Goal: Task Accomplishment & Management: Manage account settings

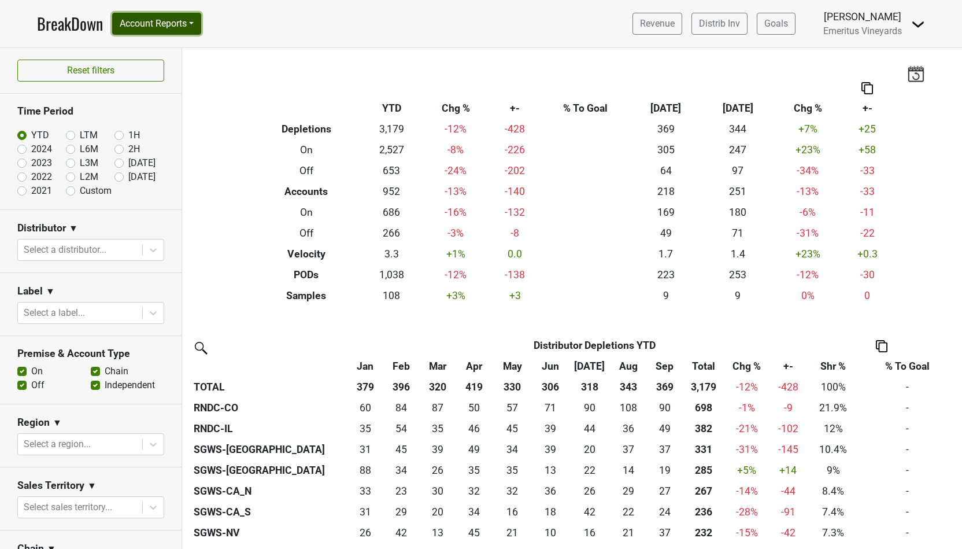
click at [174, 31] on button "Account Reports" at bounding box center [156, 24] width 89 height 22
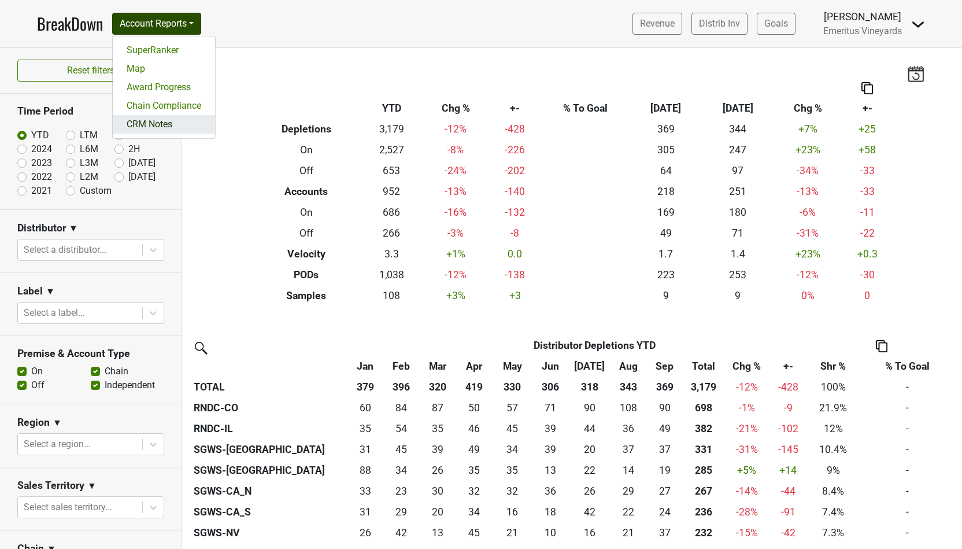
click at [172, 127] on link "CRM Notes" at bounding box center [164, 124] width 102 height 18
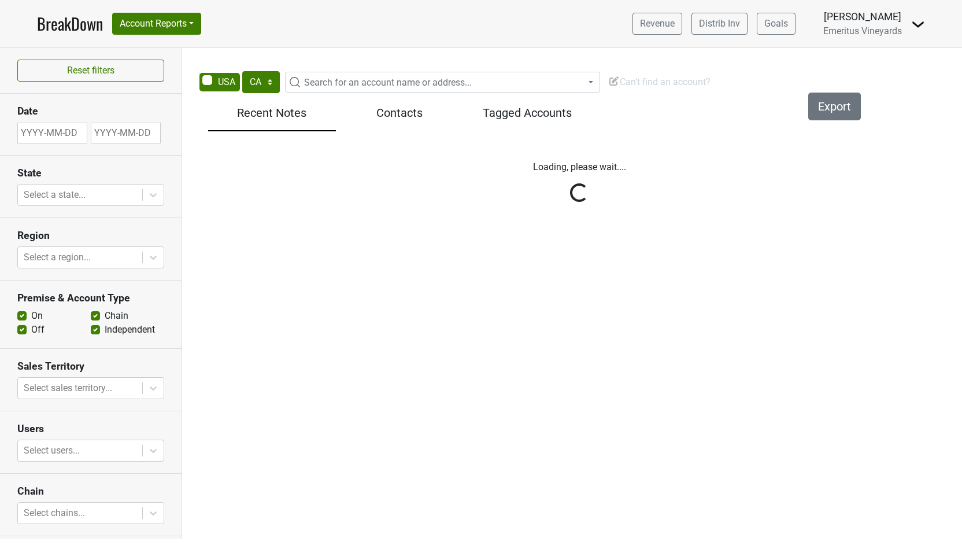
select select "CA"
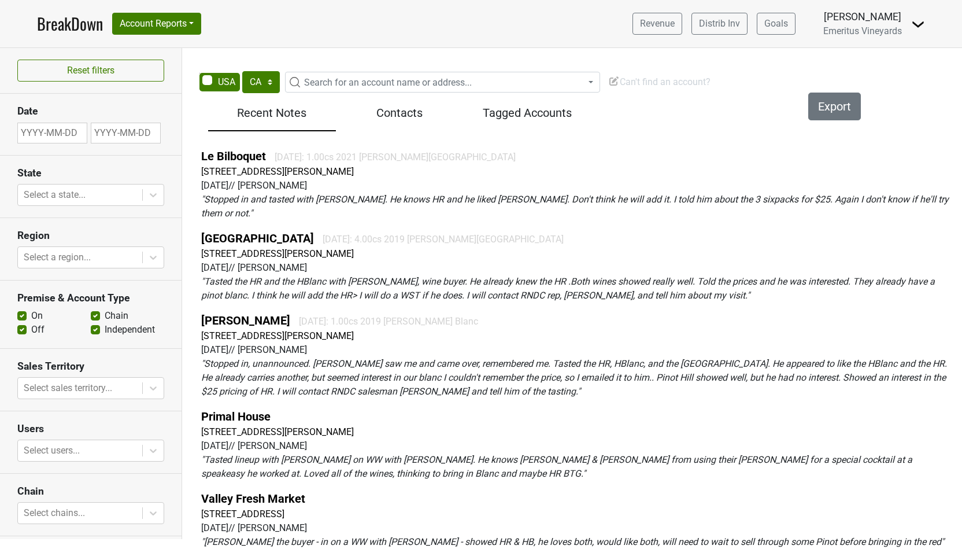
click at [531, 146] on div "Le Bilboquet 2025-08-31: 1.00cs 2021 Hallberg Ranch 299 St Paul St, Denver, CO …" at bounding box center [579, 349] width 783 height 413
click at [169, 35] on div "BreakDown Account Reports SuperRanker Map Award Progress Chain Compliance CRM N…" at bounding box center [119, 24] width 164 height 24
click at [168, 25] on button "Account Reports" at bounding box center [156, 24] width 89 height 22
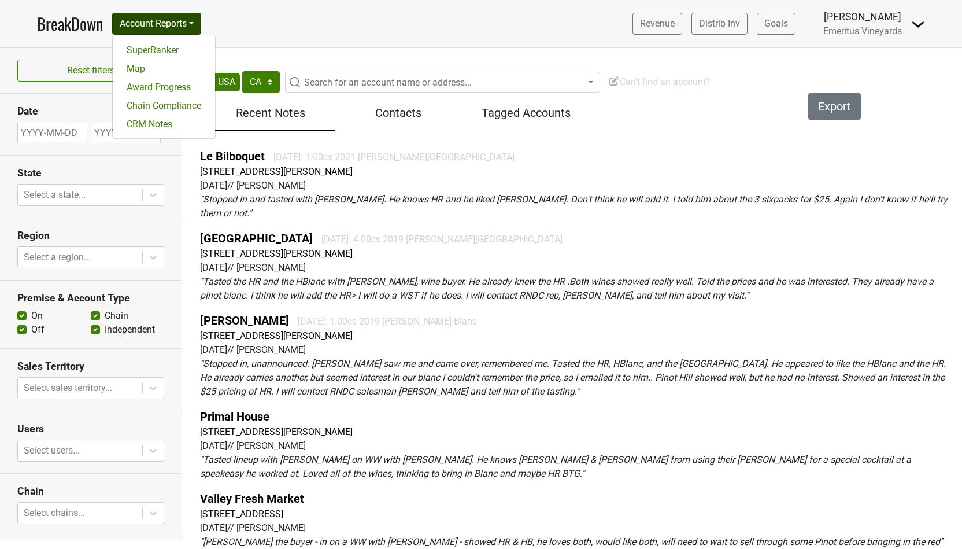
click at [366, 44] on nav "BreakDown Account Reports SuperRanker Map Award Progress Chain Compliance CRM N…" at bounding box center [481, 23] width 906 height 47
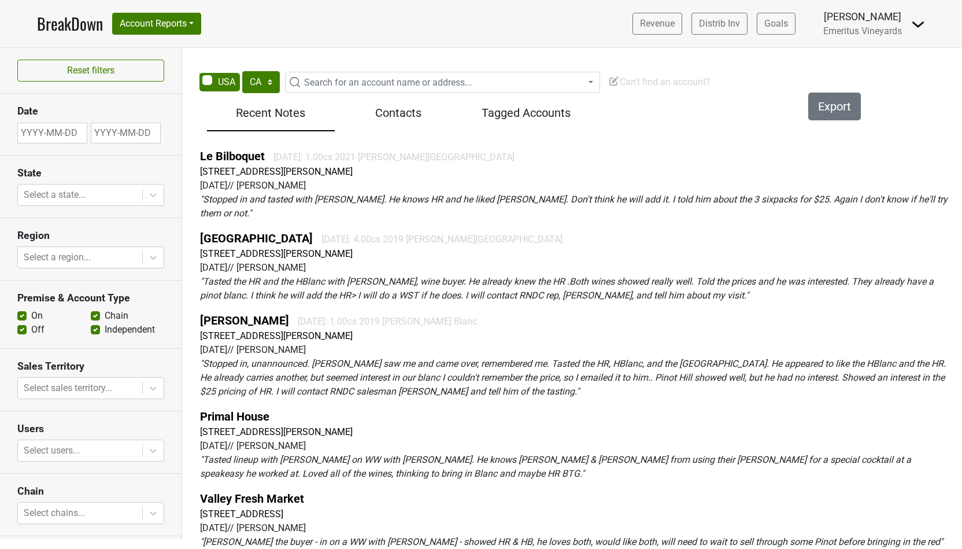
click at [415, 360] on em "" Stopped in, unannounced. Sean saw me and came over, remembered me. Tasted the…" at bounding box center [573, 377] width 746 height 39
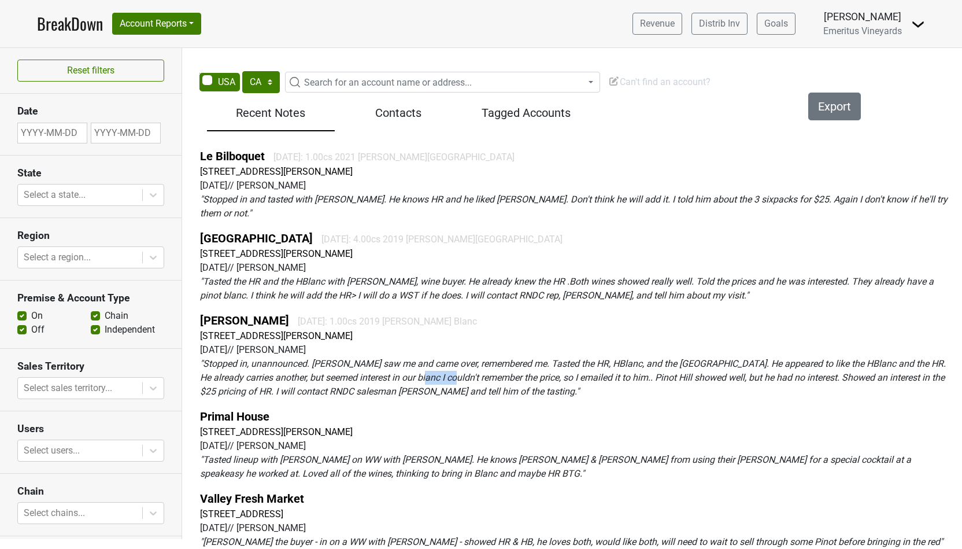
click at [415, 360] on em "" Stopped in, unannounced. Sean saw me and came over, remembered me. Tasted the…" at bounding box center [573, 377] width 746 height 39
click at [168, 24] on button "Account Reports" at bounding box center [156, 24] width 89 height 22
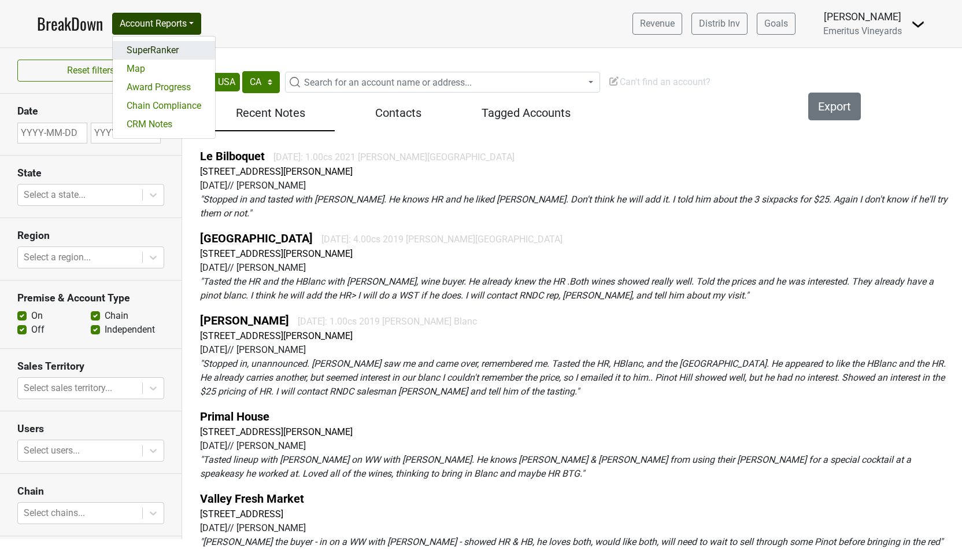
click at [159, 47] on link "SuperRanker" at bounding box center [164, 50] width 102 height 18
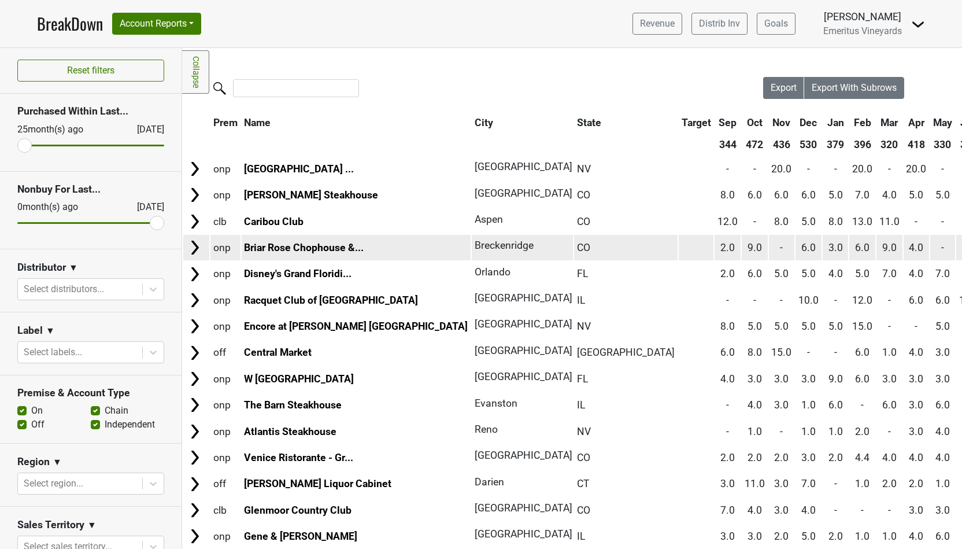
scroll to position [3, 0]
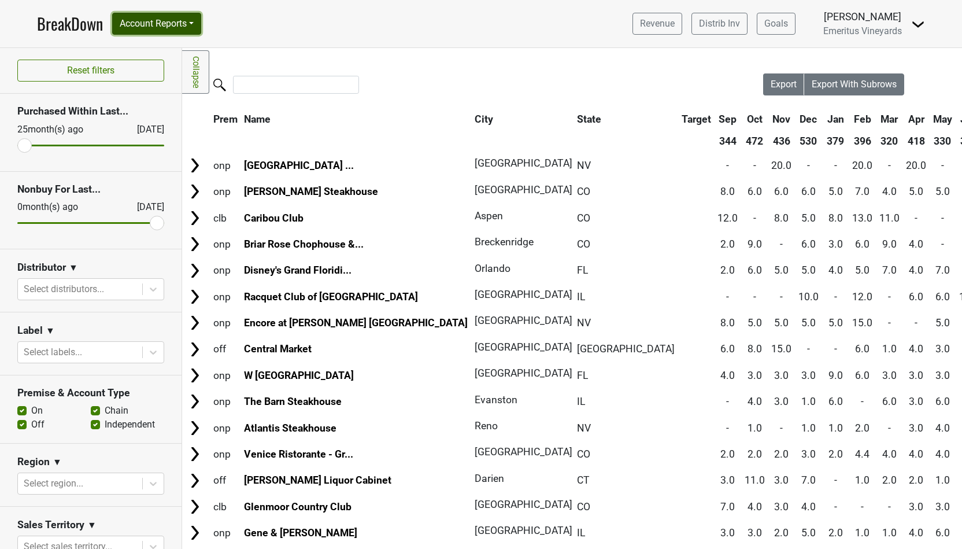
click at [162, 28] on button "Account Reports" at bounding box center [156, 24] width 89 height 22
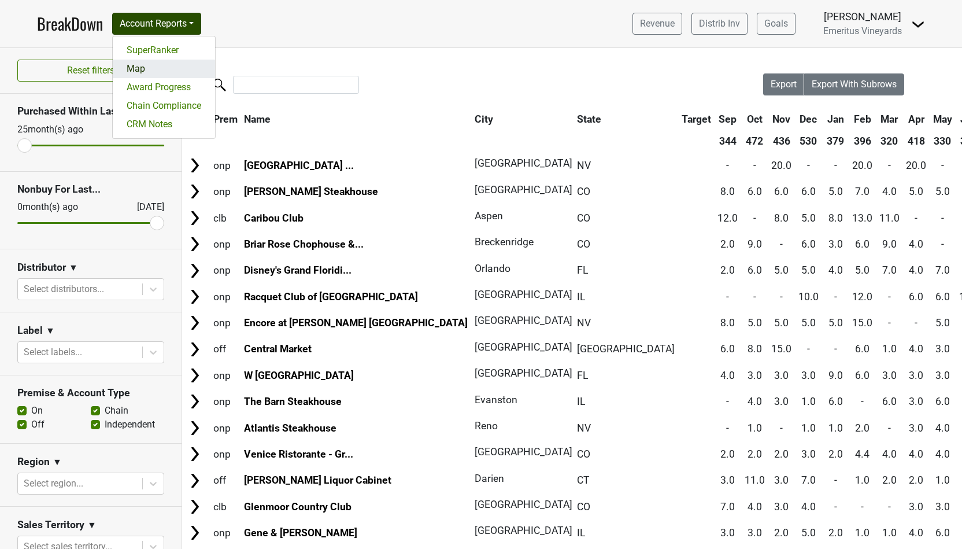
click at [162, 71] on link "Map" at bounding box center [164, 69] width 102 height 18
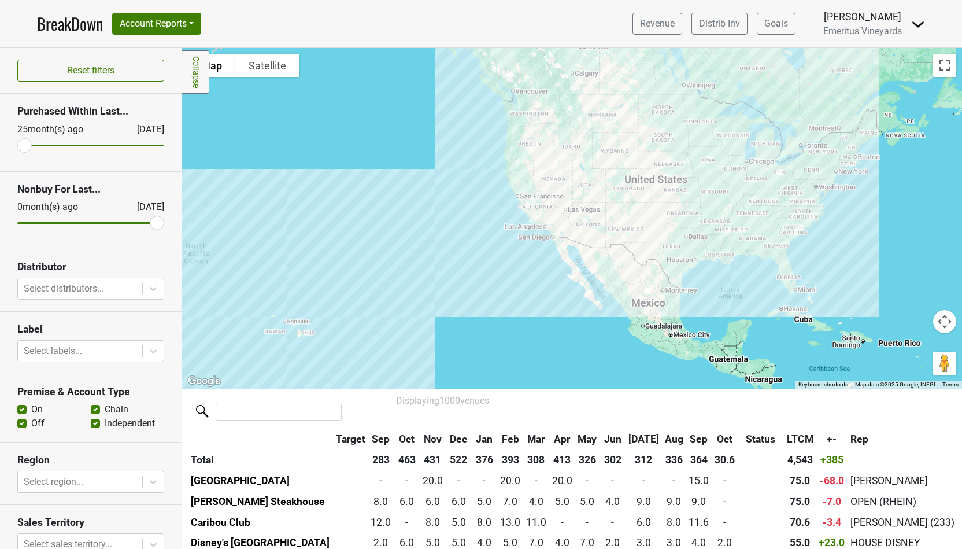
click at [495, 220] on div at bounding box center [572, 218] width 780 height 340
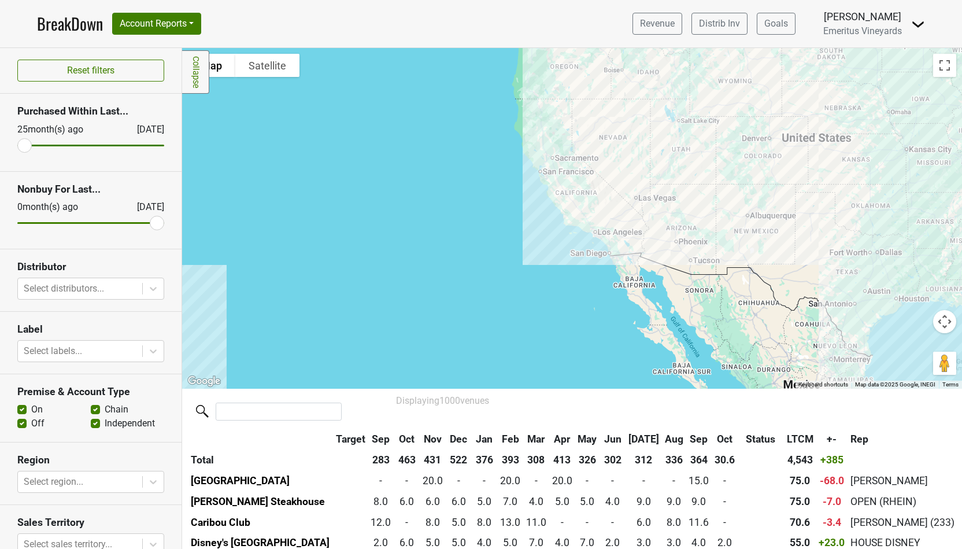
click at [495, 220] on div at bounding box center [572, 218] width 780 height 340
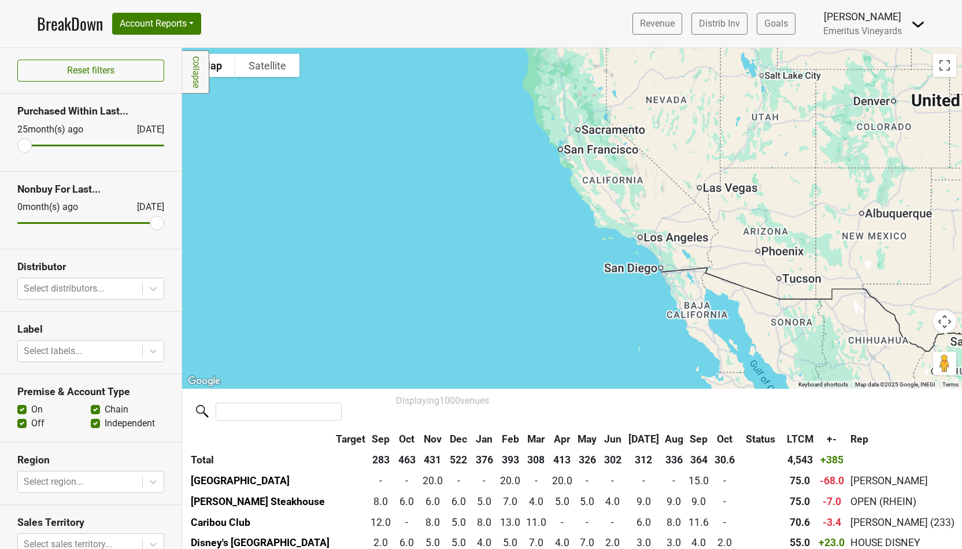
click at [495, 220] on div at bounding box center [572, 218] width 780 height 340
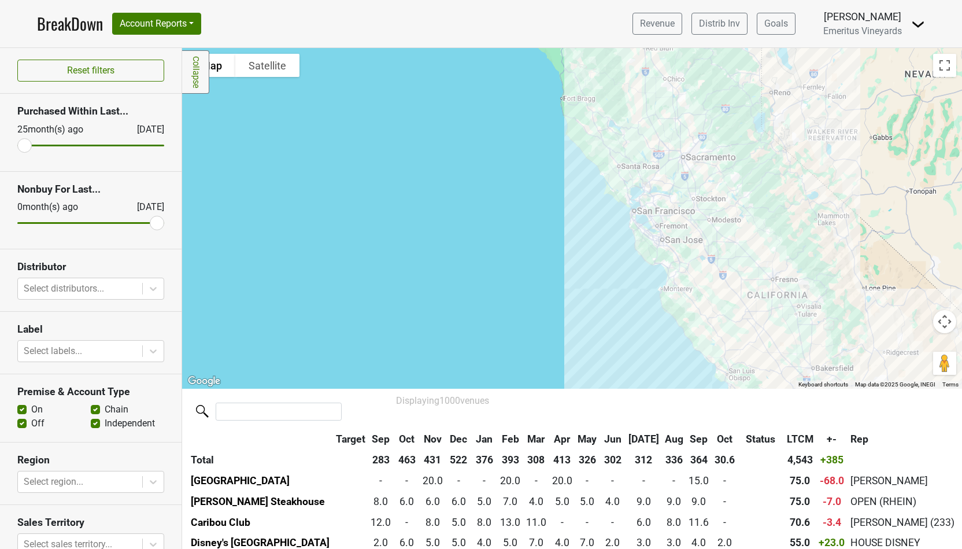
drag, startPoint x: 621, startPoint y: 106, endPoint x: 575, endPoint y: 309, distance: 208.5
click at [575, 309] on div at bounding box center [572, 218] width 780 height 340
click at [580, 231] on div at bounding box center [572, 218] width 780 height 340
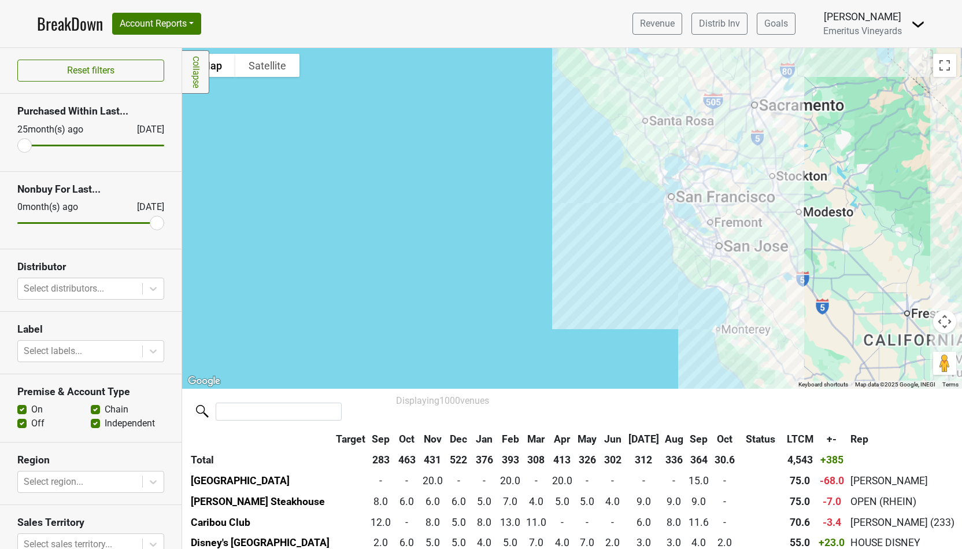
click at [580, 231] on div at bounding box center [572, 218] width 780 height 340
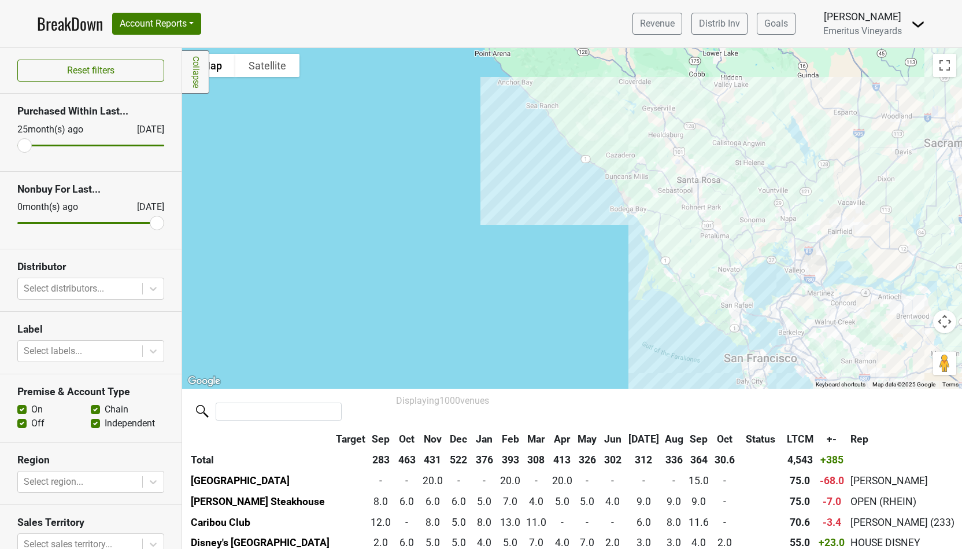
drag, startPoint x: 640, startPoint y: 97, endPoint x: 592, endPoint y: 331, distance: 238.8
click at [592, 331] on div at bounding box center [572, 218] width 780 height 340
click at [575, 257] on div at bounding box center [572, 218] width 780 height 340
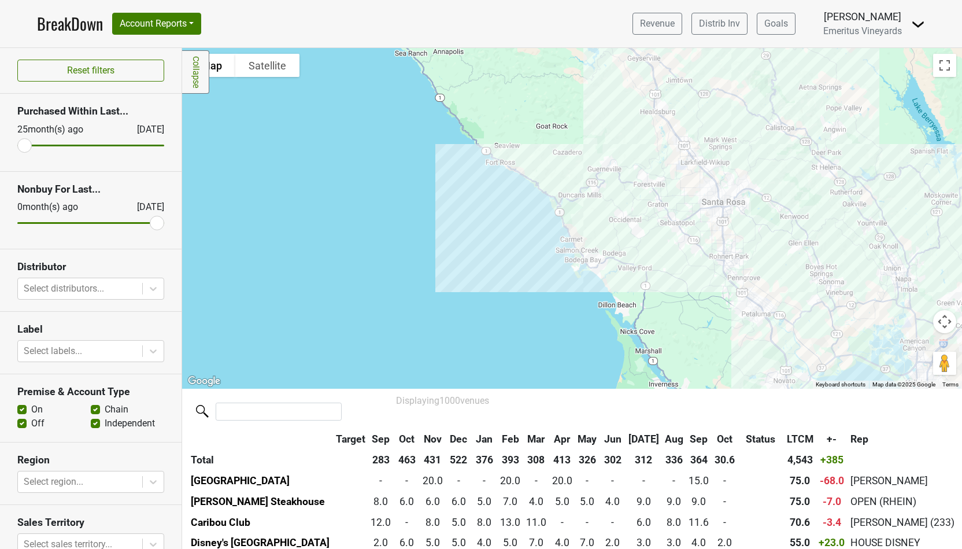
drag, startPoint x: 802, startPoint y: 171, endPoint x: 693, endPoint y: 279, distance: 153.7
click at [693, 279] on div at bounding box center [572, 218] width 780 height 340
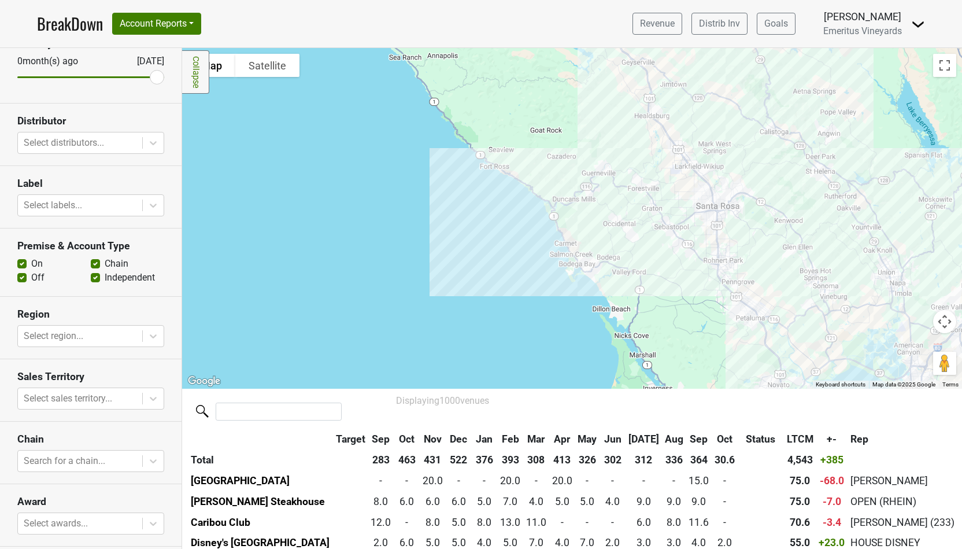
scroll to position [135, 0]
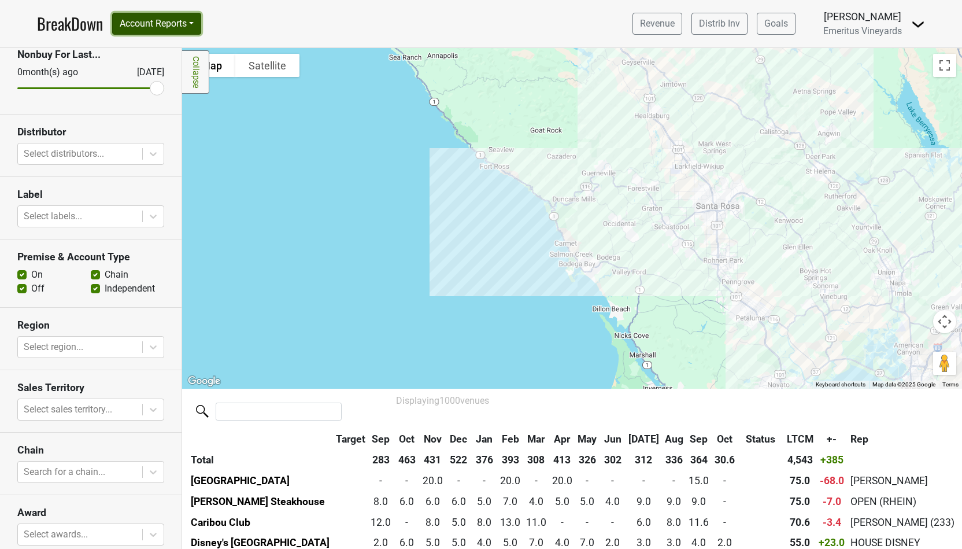
click at [177, 27] on button "Account Reports" at bounding box center [156, 24] width 89 height 22
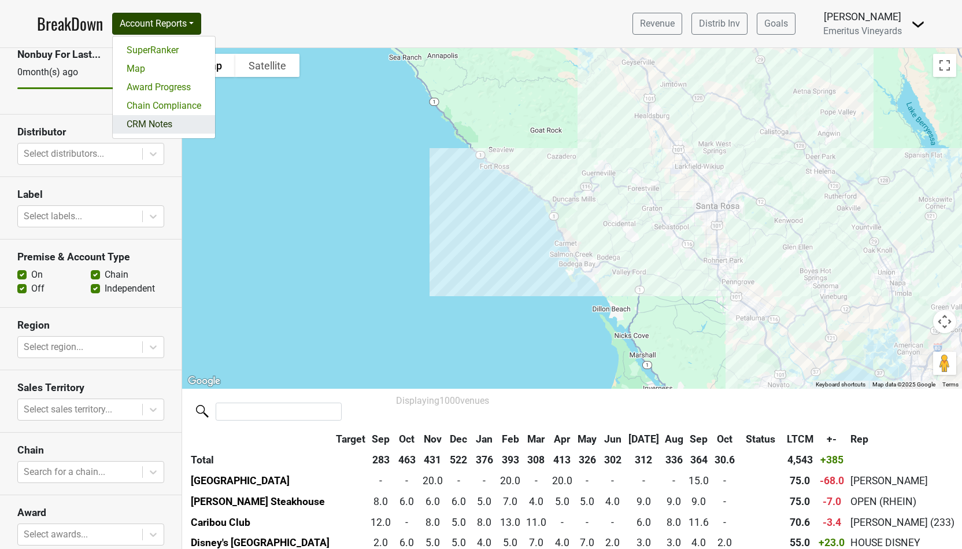
click at [168, 122] on link "CRM Notes" at bounding box center [164, 124] width 102 height 18
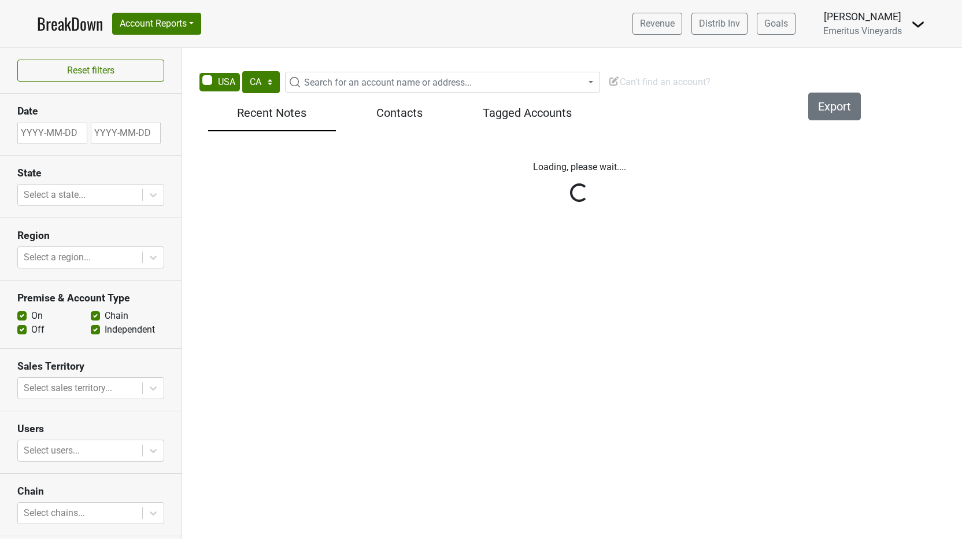
select select "CA"
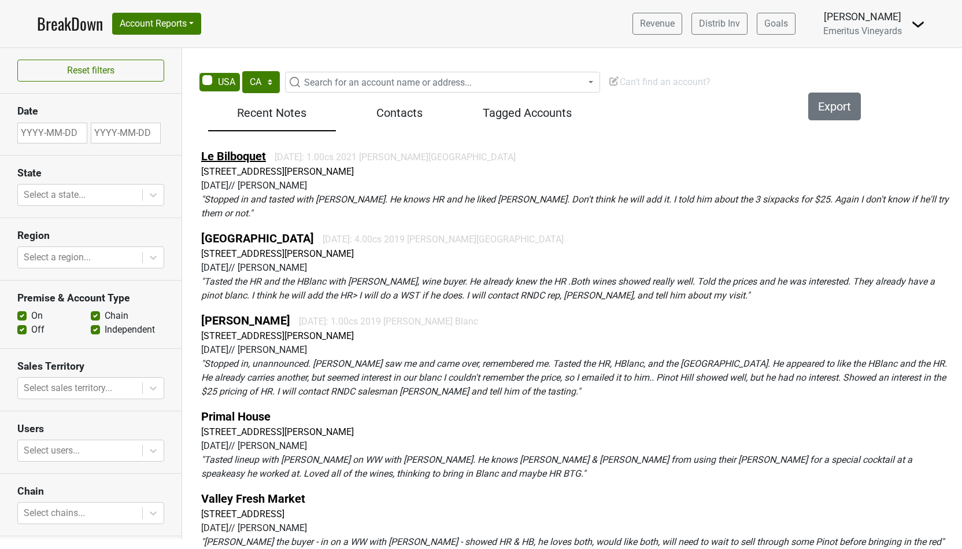
click at [234, 158] on link "Le Bilboquet" at bounding box center [233, 156] width 65 height 14
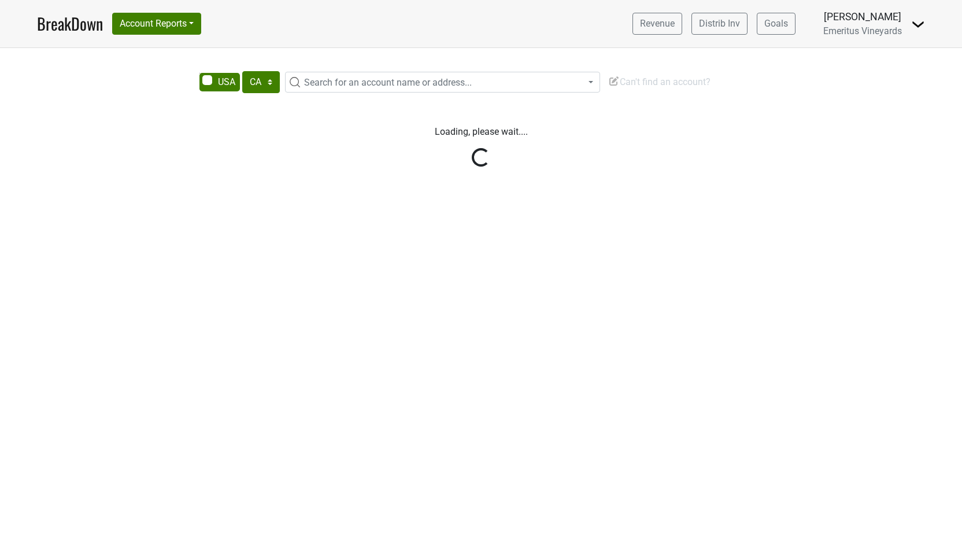
select select "CA"
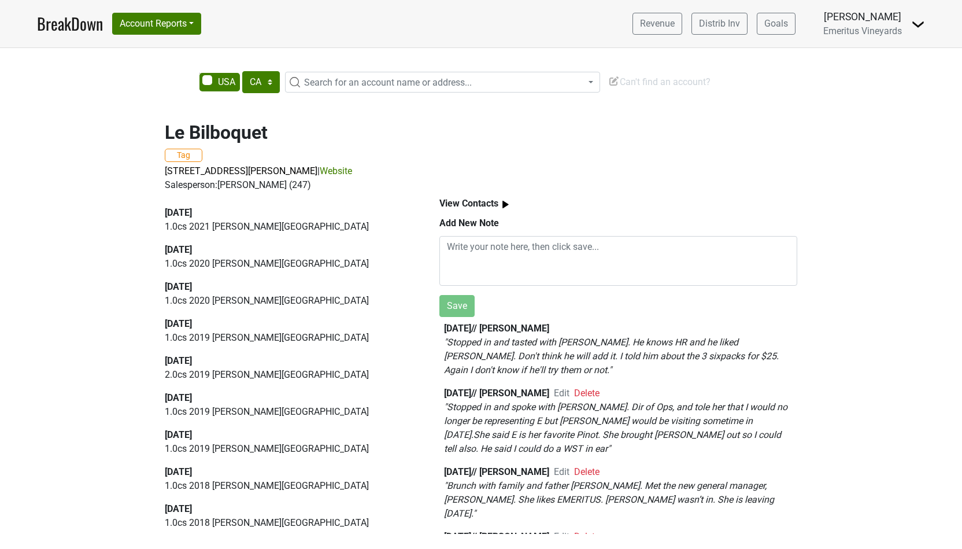
click at [468, 201] on b "View Contacts" at bounding box center [468, 203] width 59 height 11
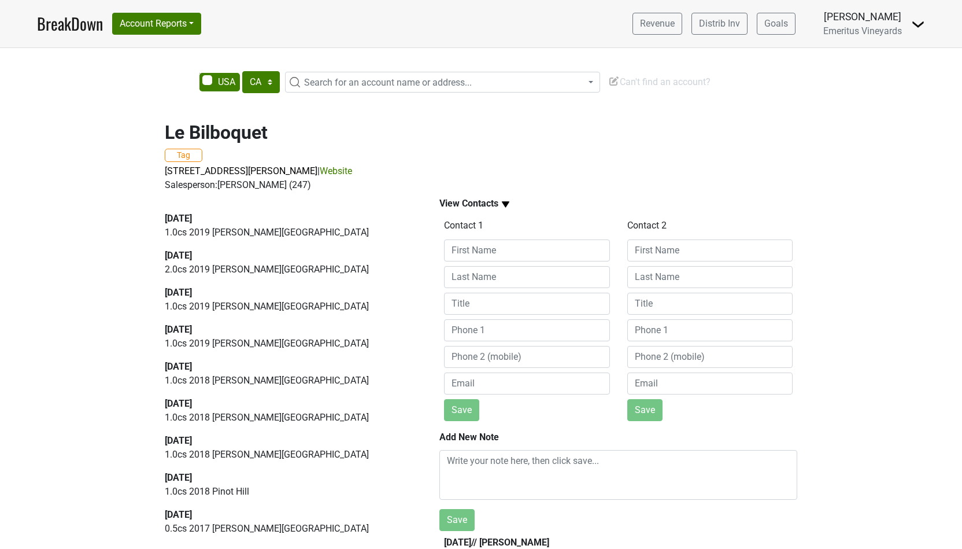
scroll to position [106, 0]
click at [344, 84] on span "Search for an account name or address..." at bounding box center [388, 82] width 168 height 11
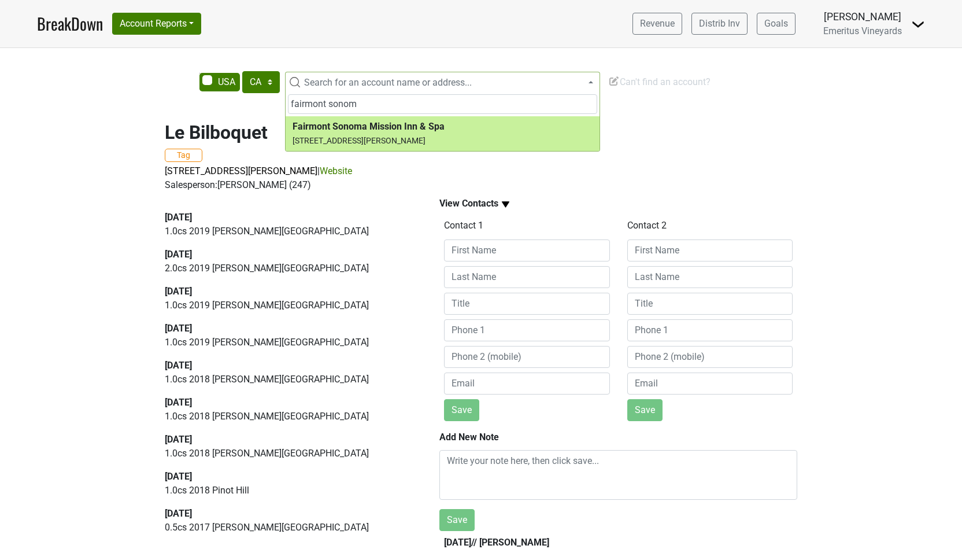
type input "fairmont sonom"
select select "90855"
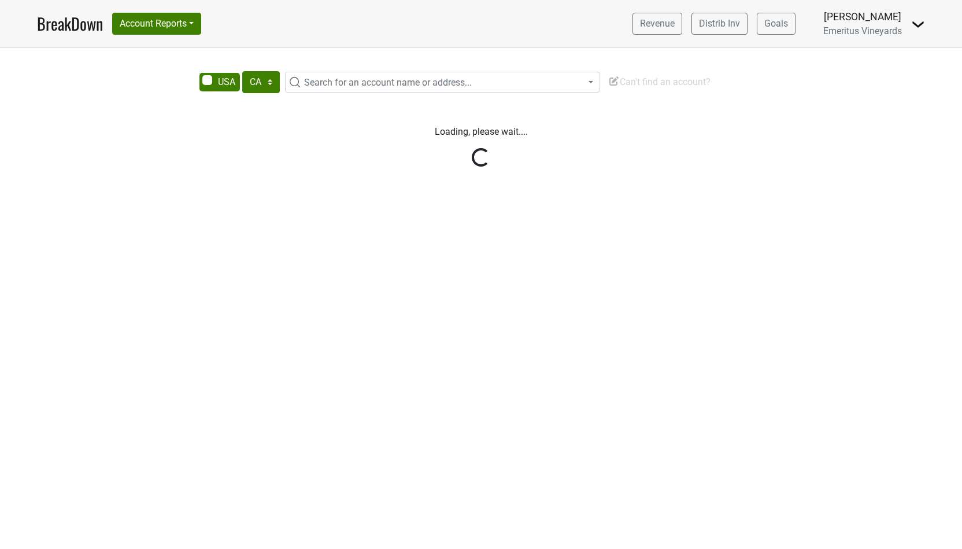
select select "CA"
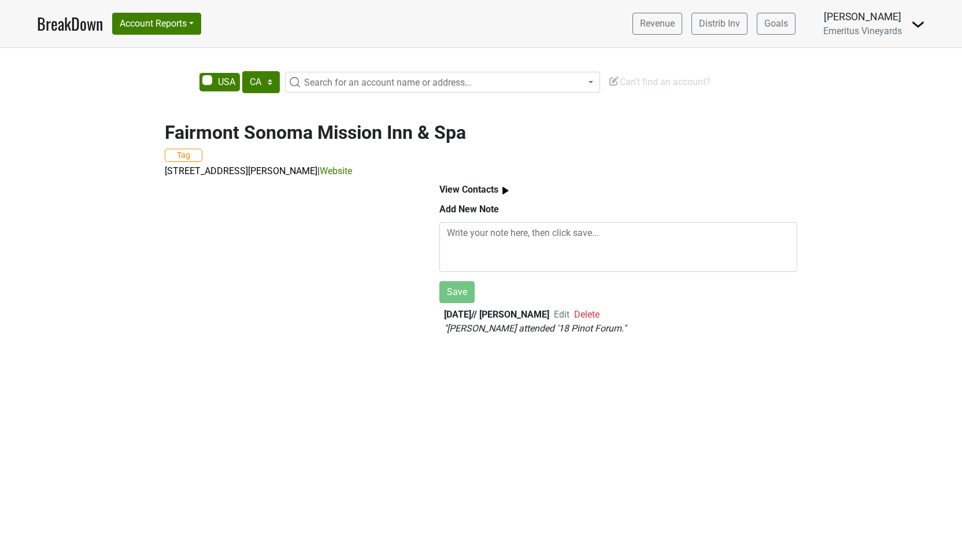
click at [566, 314] on span "Edit" at bounding box center [562, 314] width 16 height 11
type textarea "Brandon attended '18 Pinot Forum."
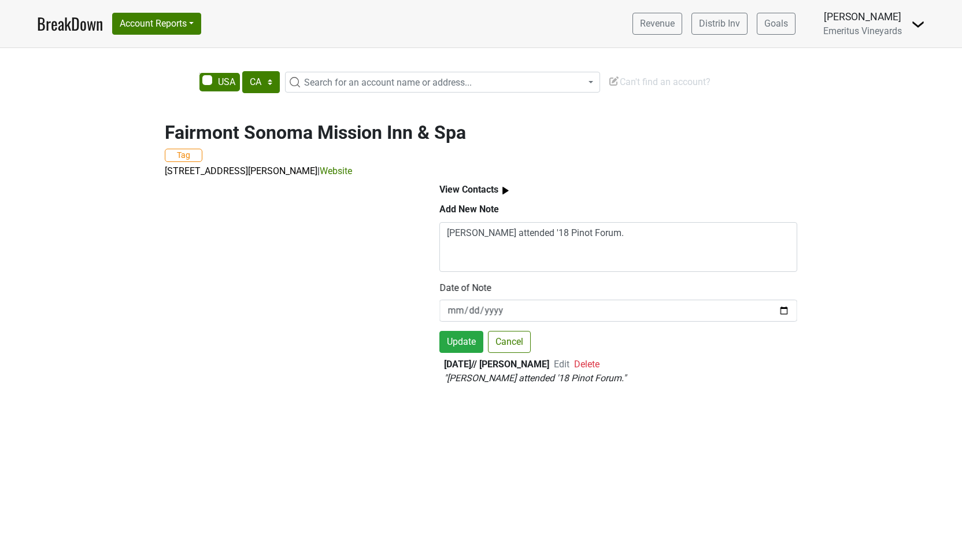
click at [568, 366] on span "Edit" at bounding box center [562, 363] width 16 height 11
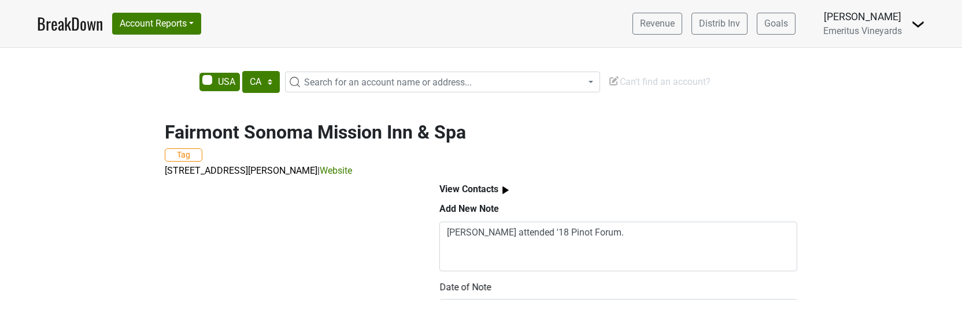
click at [343, 243] on div at bounding box center [288, 239] width 275 height 122
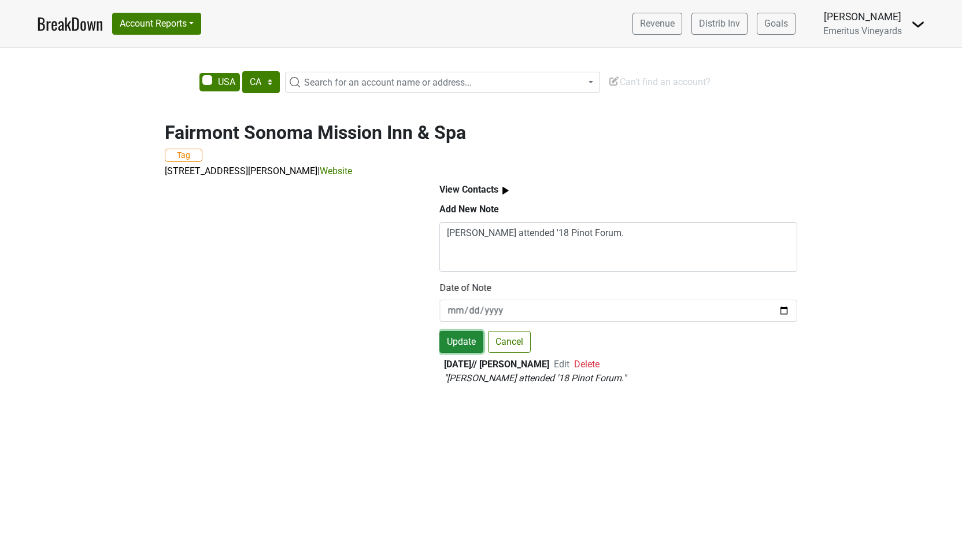
click at [468, 340] on button "Update" at bounding box center [461, 342] width 44 height 22
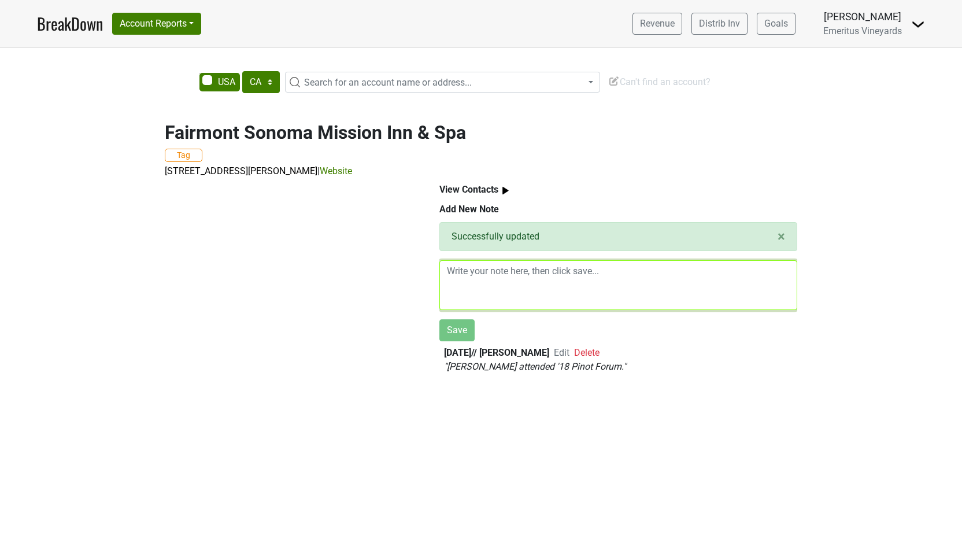
click at [525, 291] on textarea at bounding box center [618, 285] width 358 height 50
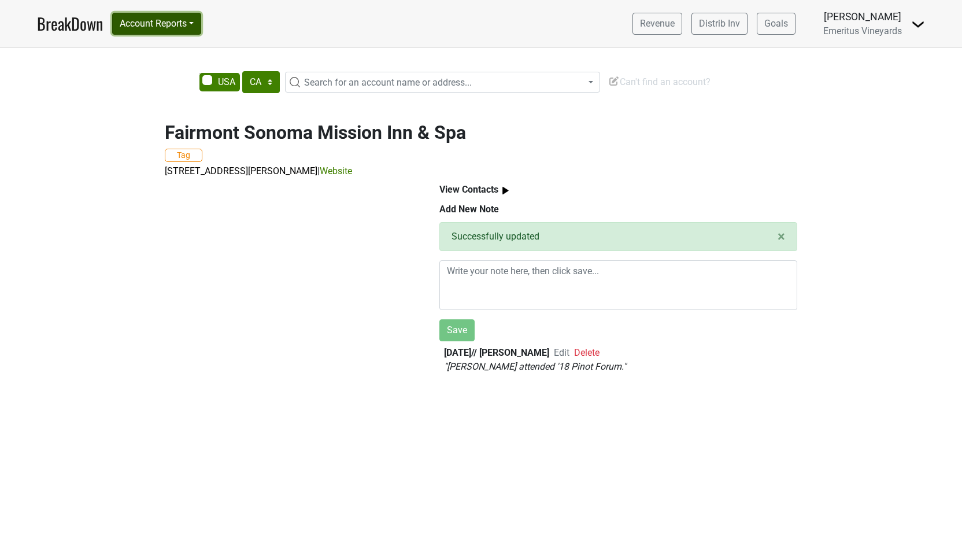
click at [171, 24] on button "Account Reports" at bounding box center [156, 24] width 89 height 22
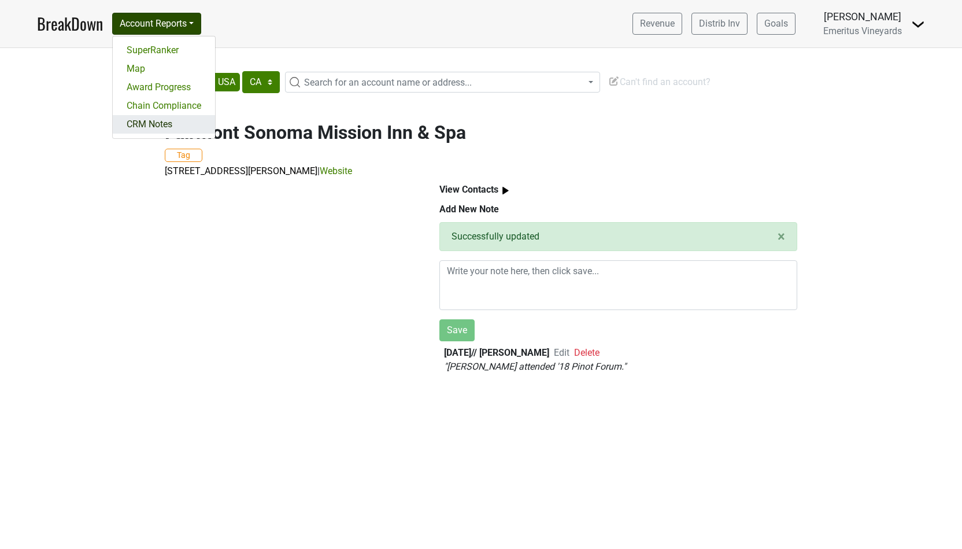
click at [168, 124] on link "CRM Notes" at bounding box center [164, 124] width 102 height 18
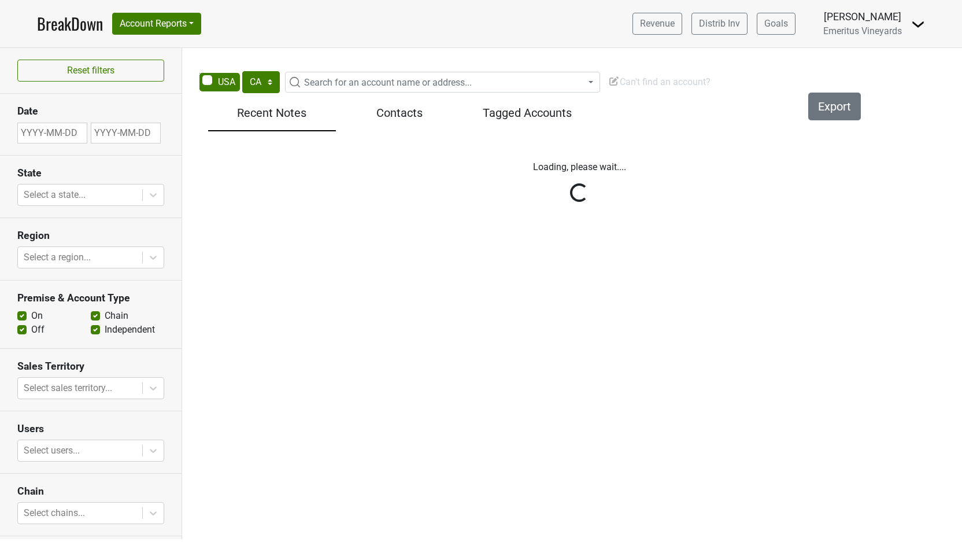
select select "CA"
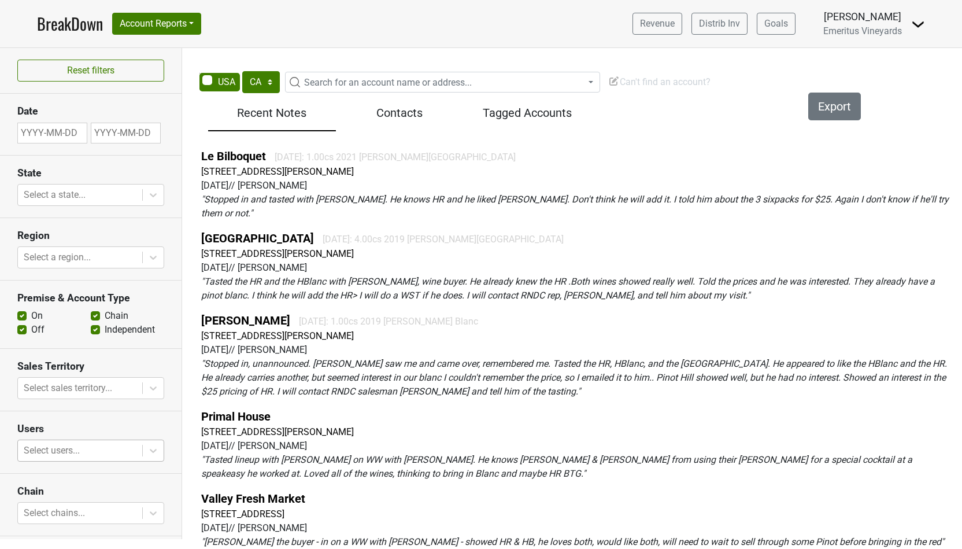
click at [87, 448] on div at bounding box center [80, 450] width 113 height 16
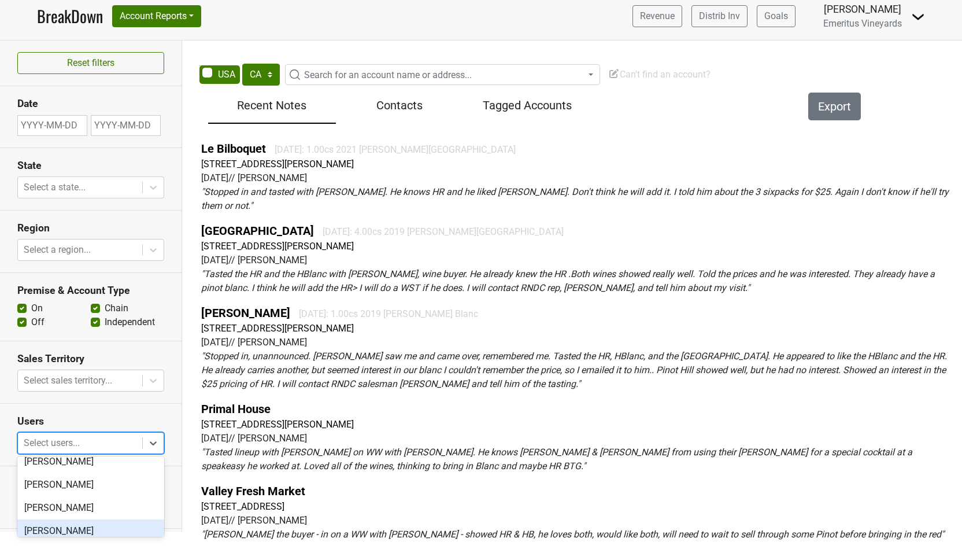
scroll to position [9, 0]
click at [75, 465] on div "[PERSON_NAME]" at bounding box center [90, 460] width 147 height 23
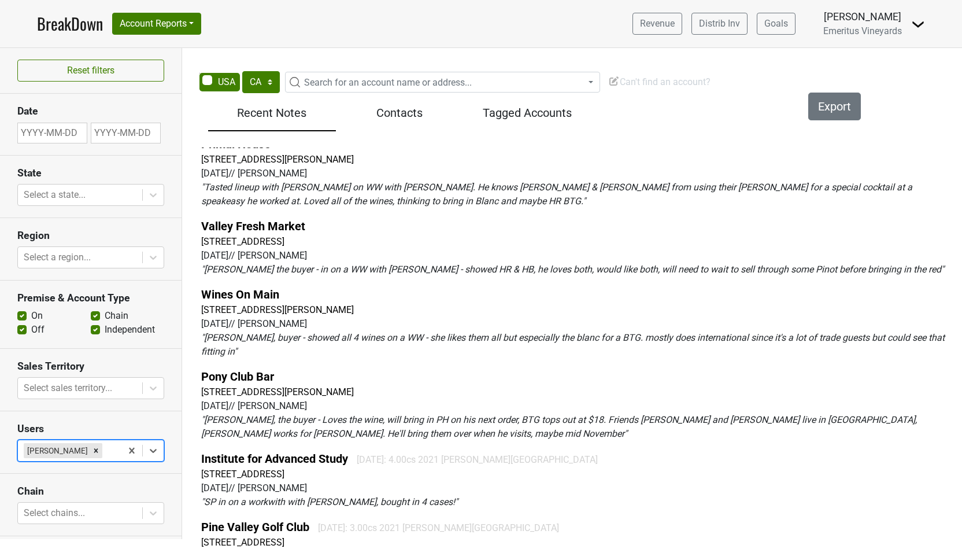
scroll to position [0, 0]
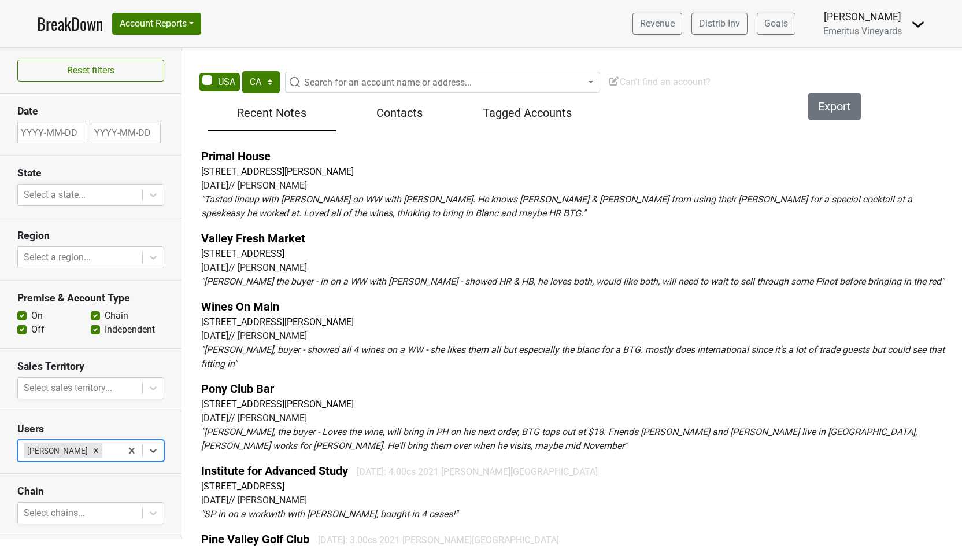
click at [402, 112] on h5 "Contacts" at bounding box center [400, 113] width 116 height 14
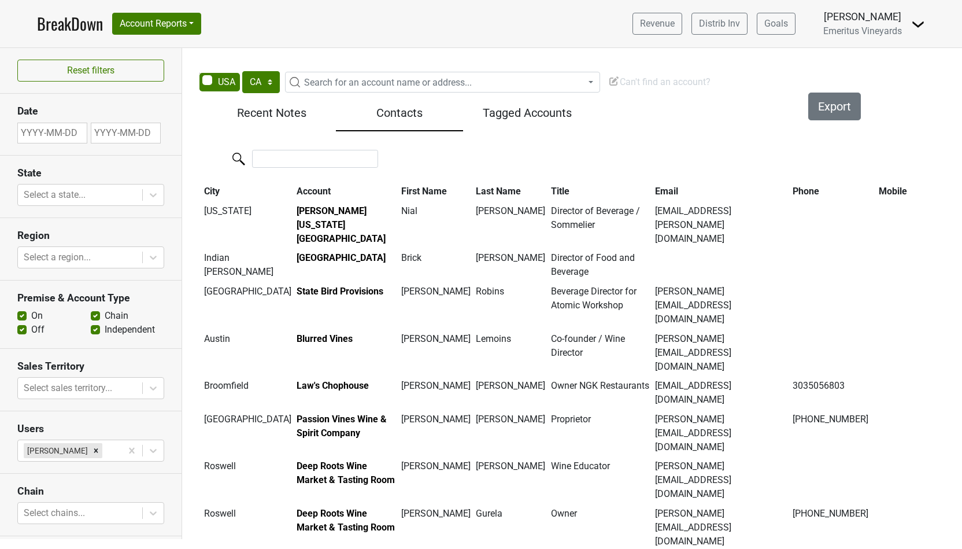
click at [507, 124] on div "Tagged Accounts" at bounding box center [527, 115] width 128 height 31
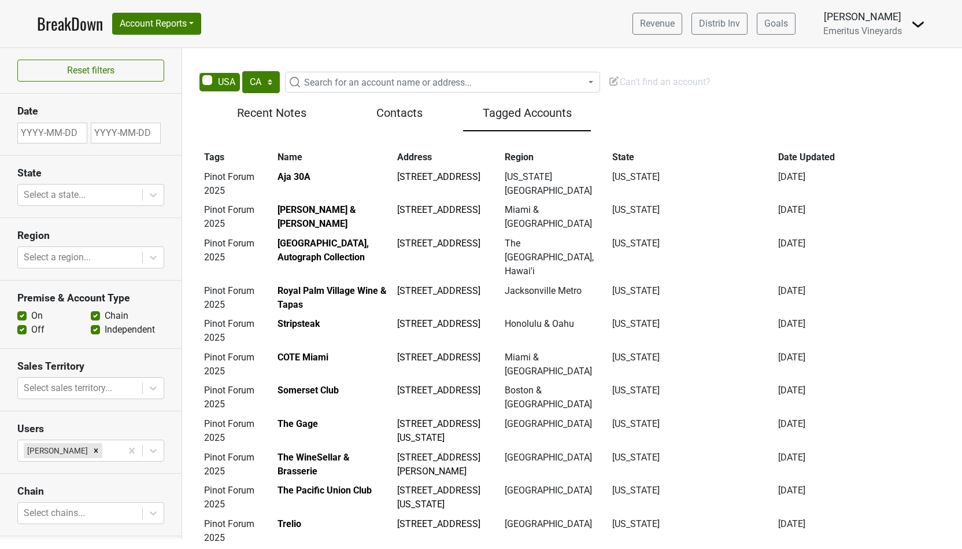
click at [910, 11] on div "Revenue Distrib Inv Goals [PERSON_NAME] Emeritus Vineyards [GEOGRAPHIC_DATA] Lo…" at bounding box center [774, 23] width 302 height 29
click at [911, 23] on div "Control Center Logout" at bounding box center [918, 24] width 14 height 14
click at [921, 27] on img at bounding box center [918, 24] width 14 height 14
click at [904, 41] on link "Control Center" at bounding box center [878, 47] width 91 height 18
click at [161, 23] on button "Account Reports" at bounding box center [156, 24] width 89 height 22
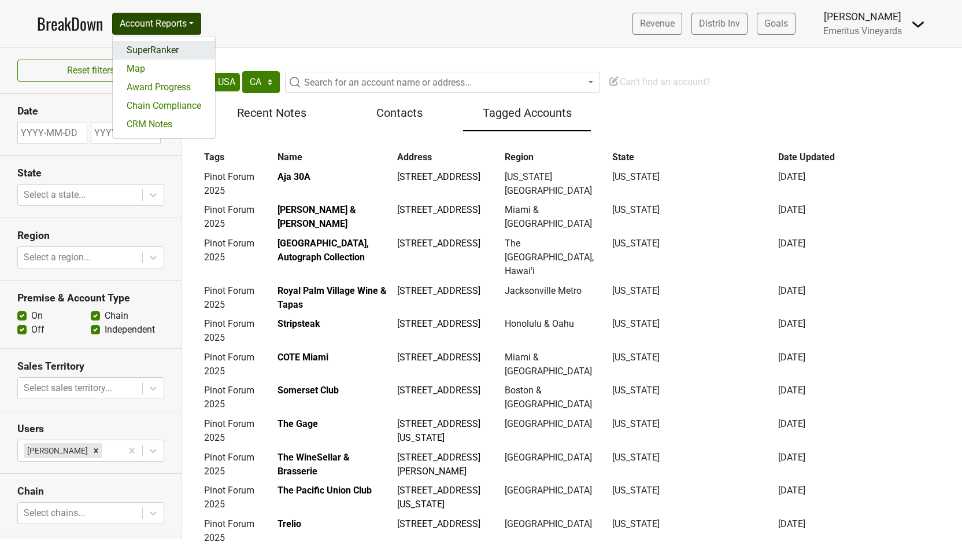
click at [158, 53] on link "SuperRanker" at bounding box center [164, 50] width 102 height 18
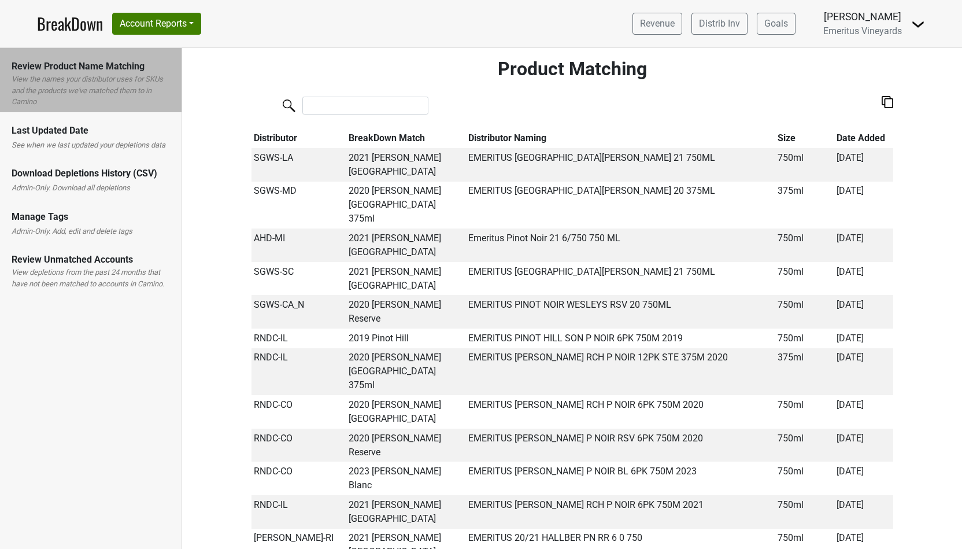
click at [76, 224] on div "Manage Tags" at bounding box center [91, 217] width 158 height 14
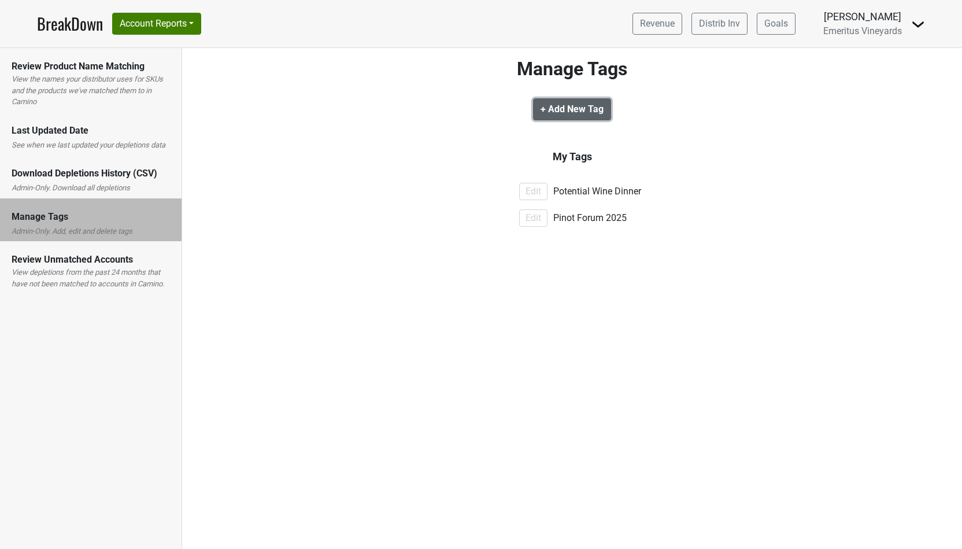
click at [585, 104] on b "+ Add New Tag" at bounding box center [571, 108] width 63 height 11
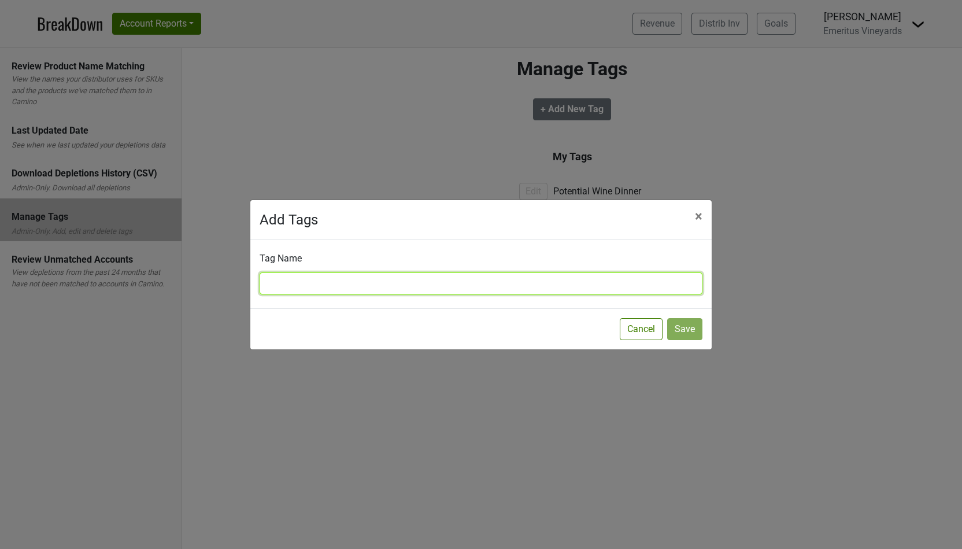
click at [407, 278] on input "text" at bounding box center [481, 283] width 443 height 22
type input "Lobby Pouring"
drag, startPoint x: 339, startPoint y: 284, endPoint x: 254, endPoint y: 281, distance: 84.4
click at [260, 281] on input "Lobby Pouring" at bounding box center [481, 283] width 443 height 22
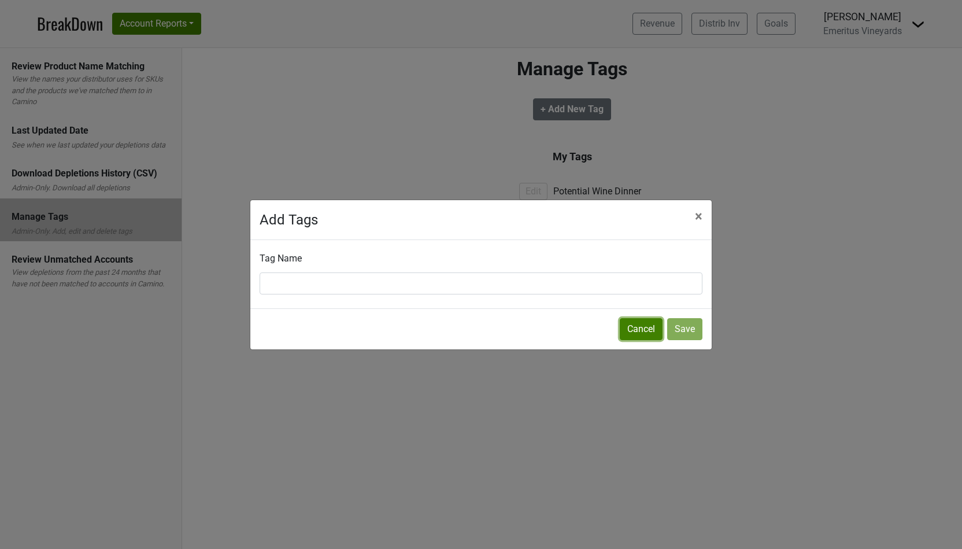
click at [646, 335] on button "Cancel" at bounding box center [641, 329] width 43 height 22
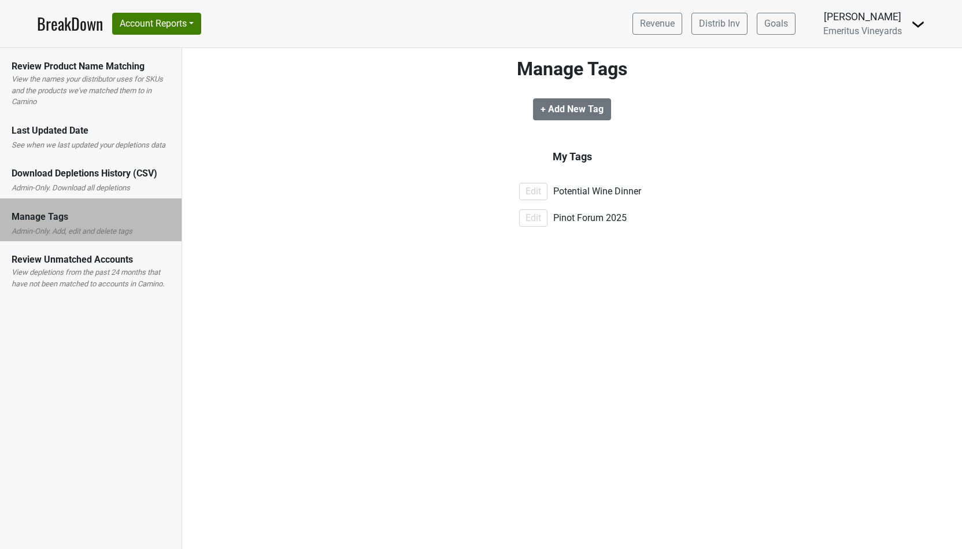
click at [646, 335] on div "Control Center Manage Tags + Add New Tag My Tags Edit Potential Wine Dinner Edi…" at bounding box center [572, 289] width 780 height 520
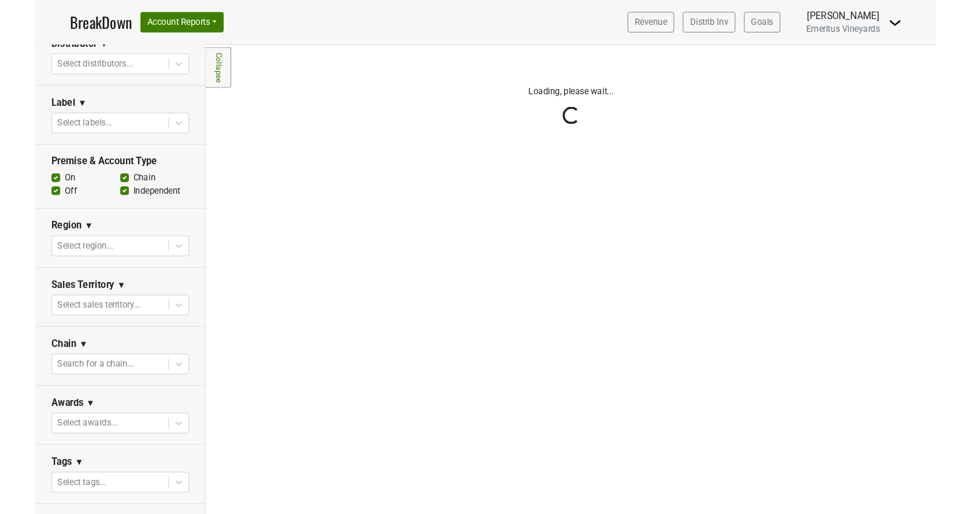
scroll to position [257, 0]
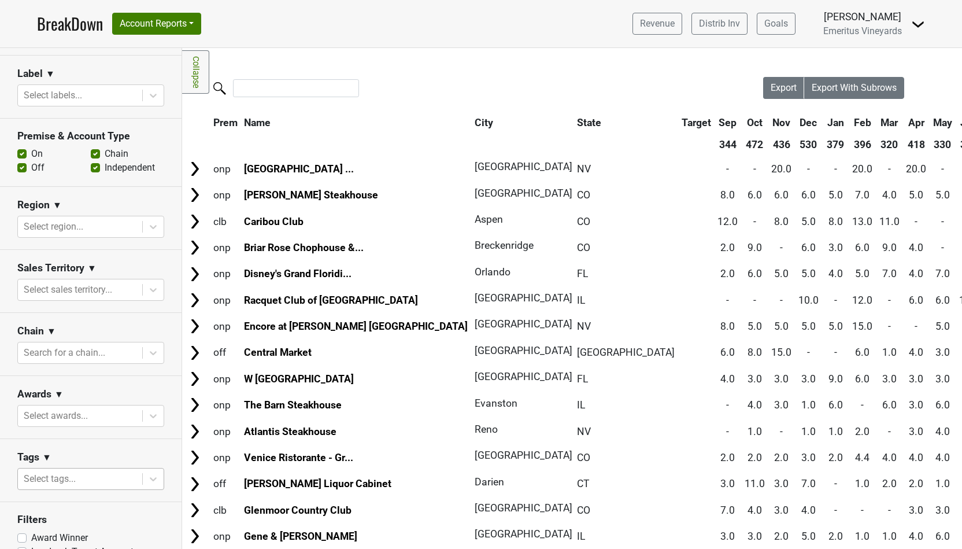
click at [61, 480] on div at bounding box center [80, 479] width 113 height 16
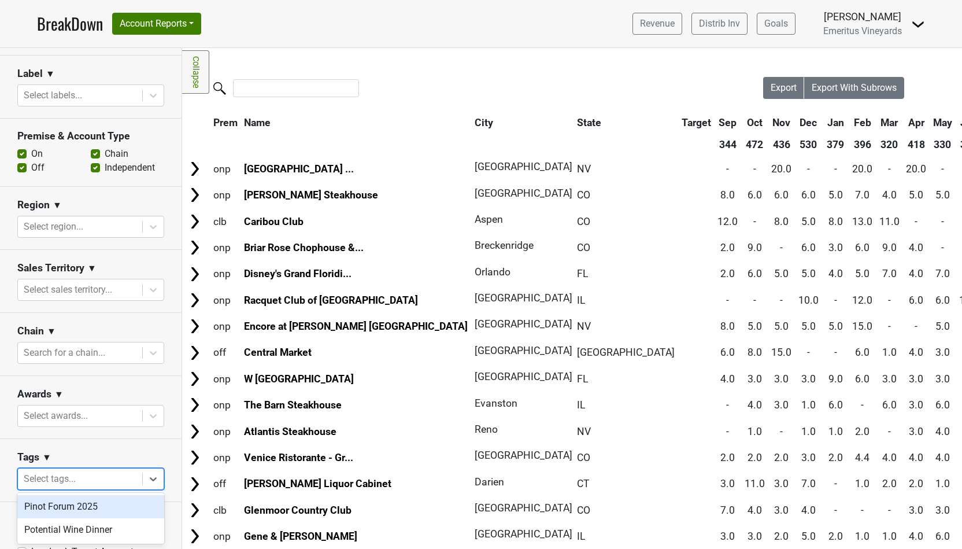
click at [61, 480] on div at bounding box center [80, 479] width 113 height 16
click at [66, 503] on div "Pinot Forum 2025" at bounding box center [90, 506] width 147 height 23
